Goal: Contribute content

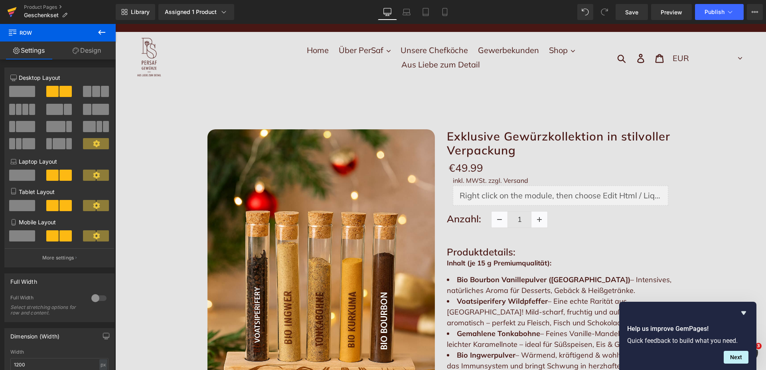
click at [10, 11] on icon at bounding box center [12, 9] width 9 height 5
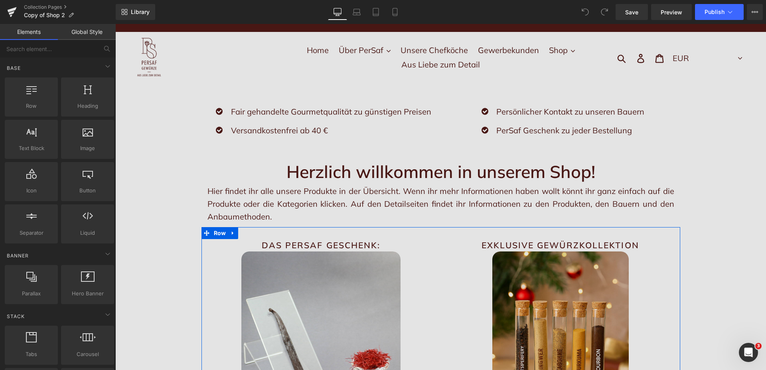
scroll to position [122, 0]
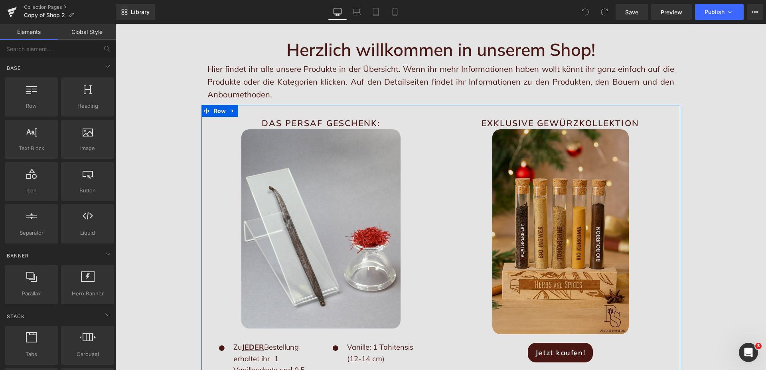
click at [564, 238] on img at bounding box center [560, 231] width 136 height 205
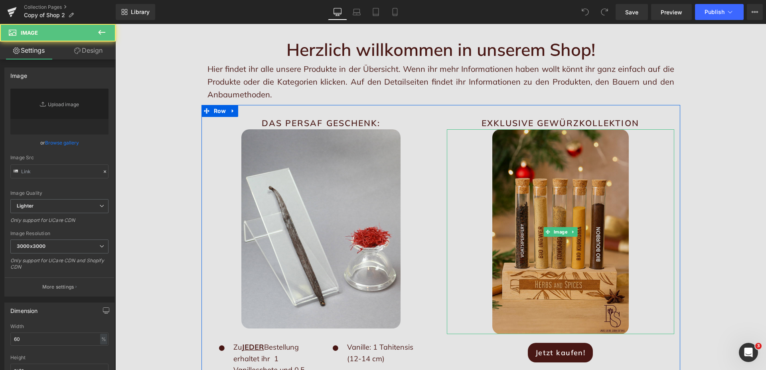
type input "https://ucarecdn.com/72bde7f3-3e64-4455-87db-d83910312f19/-/format/auto/-/previ…"
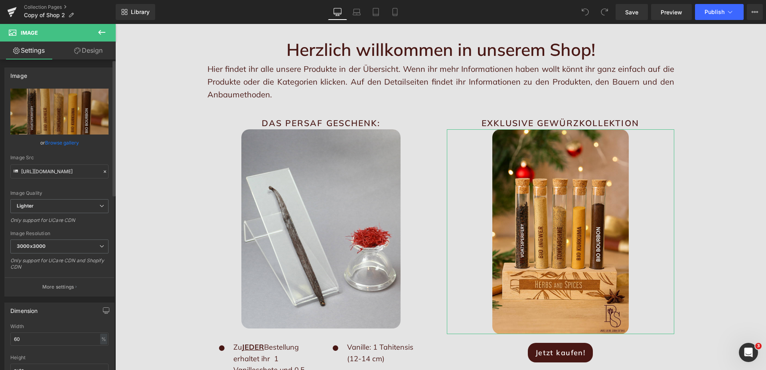
click at [62, 141] on link "Browse gallery" at bounding box center [62, 143] width 34 height 14
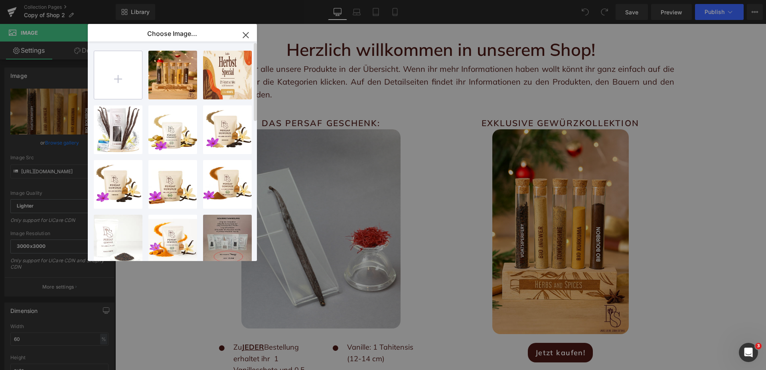
click at [125, 73] on input "file" at bounding box center [118, 75] width 48 height 48
type input "C:\fakepath\berraschungsbox 4zu5.jpg"
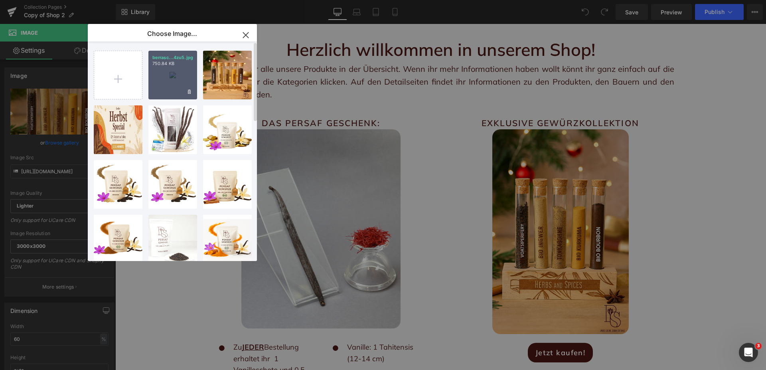
click at [183, 77] on div "berrasc...4zu5.jpg 750.84 KB" at bounding box center [172, 75] width 49 height 49
type input "https://ucarecdn.com/4e70e80f-a3a2-431f-84a1-bd833493342d/-/format/auto/-/previ…"
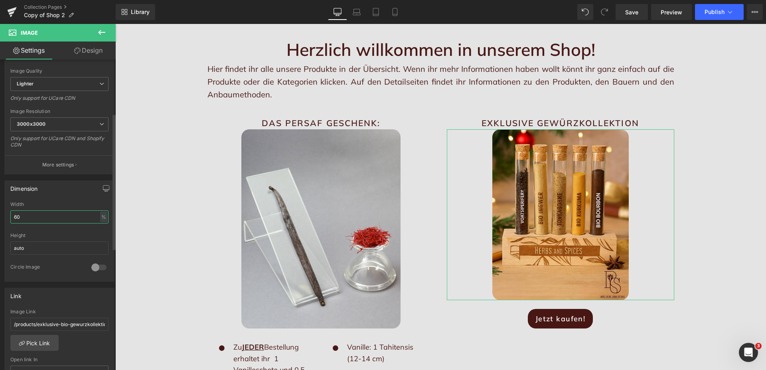
drag, startPoint x: 31, startPoint y: 218, endPoint x: 2, endPoint y: 216, distance: 28.8
click at [10, 216] on input "60" at bounding box center [59, 216] width 98 height 13
type input "70"
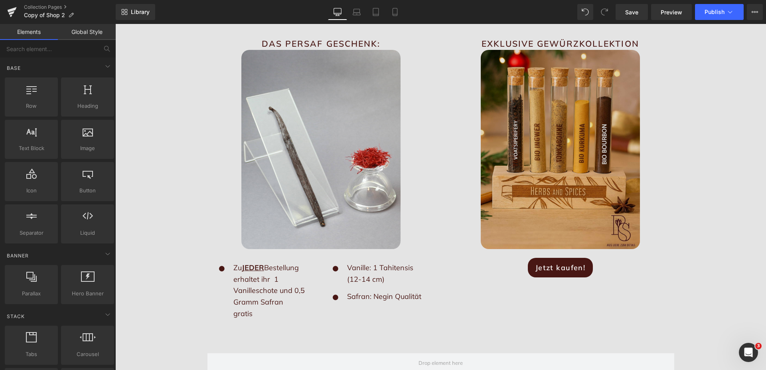
scroll to position [203, 0]
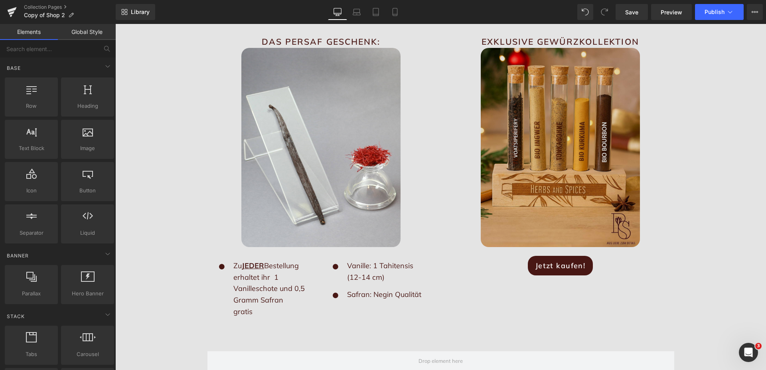
click at [540, 170] on img at bounding box center [559, 147] width 159 height 199
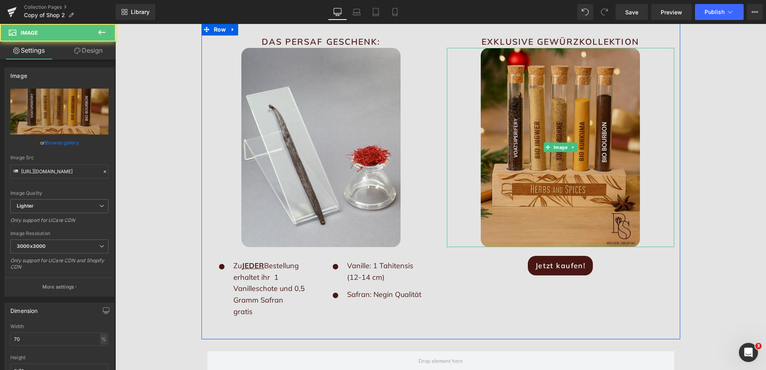
scroll to position [122, 0]
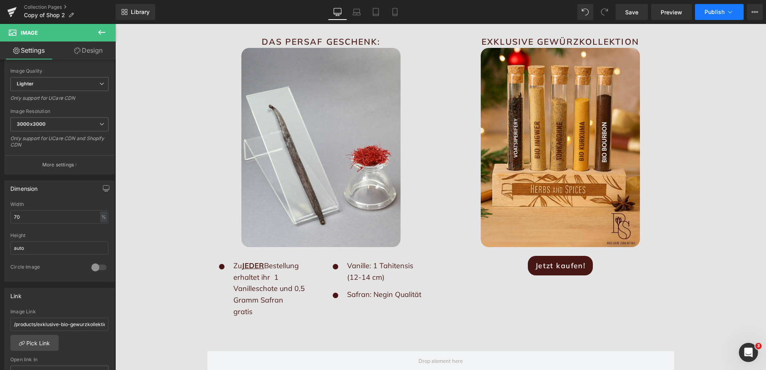
click at [713, 10] on span "Publish" at bounding box center [714, 12] width 20 height 6
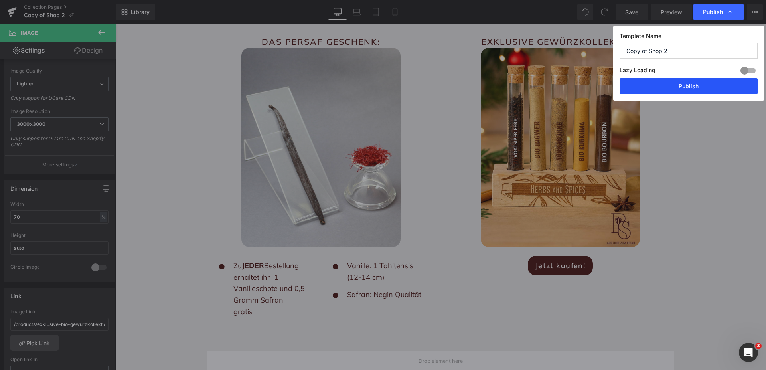
drag, startPoint x: 691, startPoint y: 88, endPoint x: 468, endPoint y: 169, distance: 236.6
click at [691, 88] on button "Publish" at bounding box center [688, 86] width 138 height 16
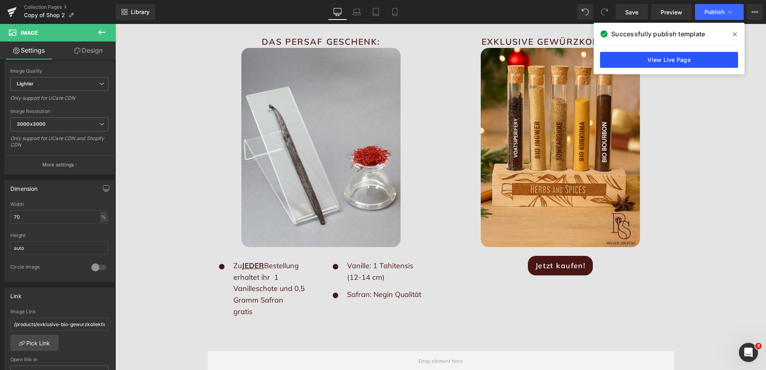
click at [668, 58] on link "View Live Page" at bounding box center [669, 60] width 138 height 16
